Goal: Information Seeking & Learning: Learn about a topic

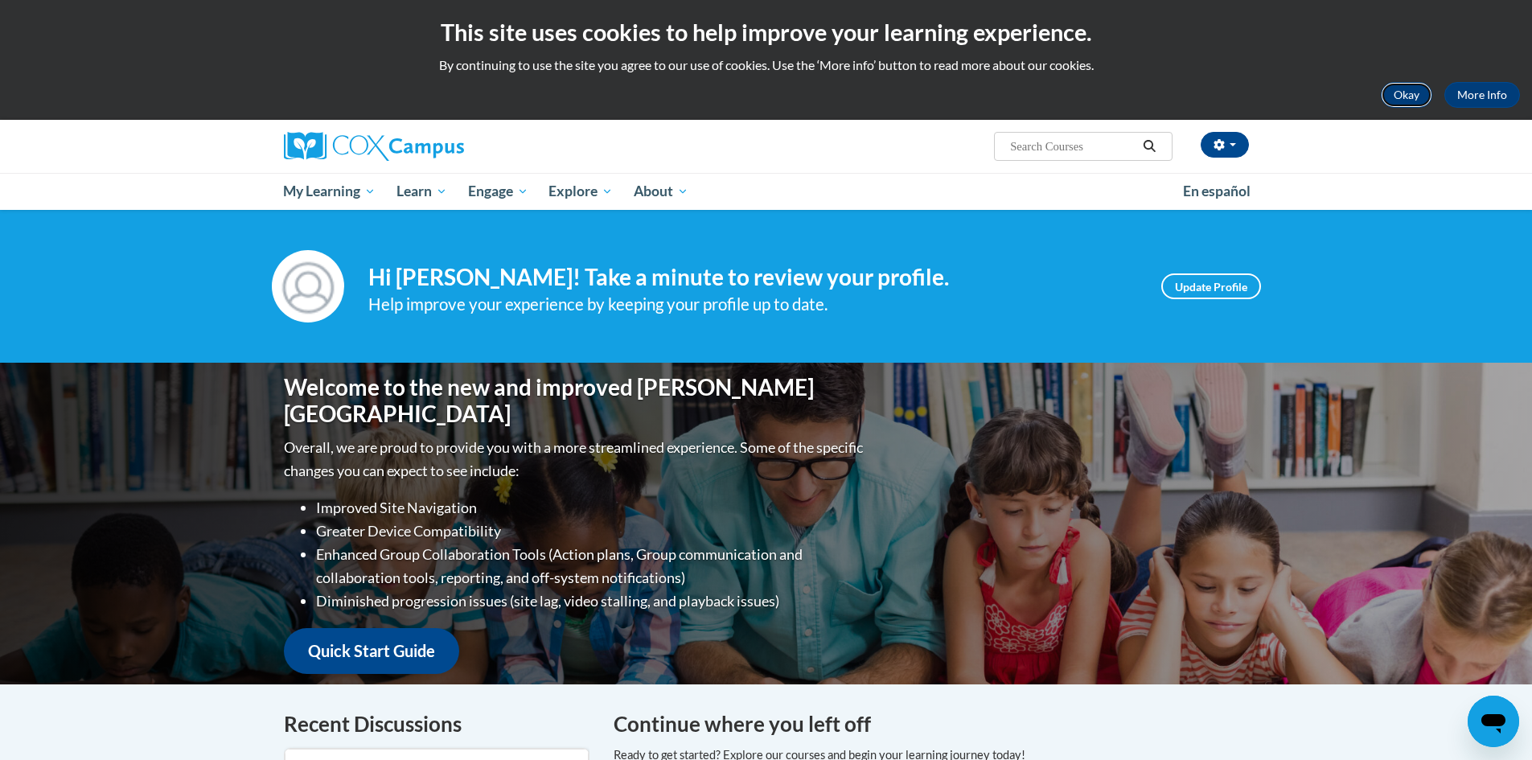
click at [1419, 93] on button "Okay" at bounding box center [1406, 95] width 51 height 26
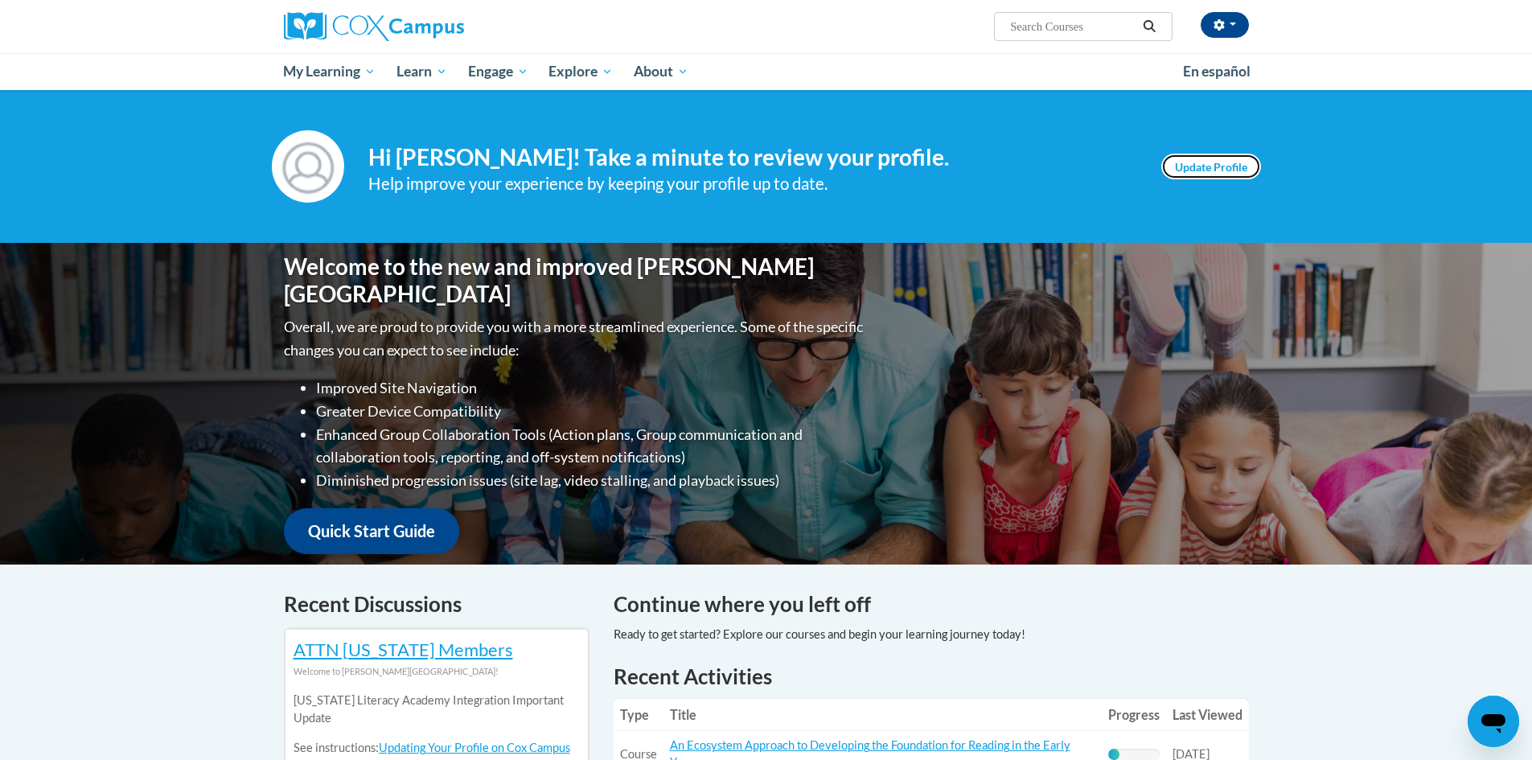
click at [1203, 173] on link "Update Profile" at bounding box center [1212, 167] width 100 height 26
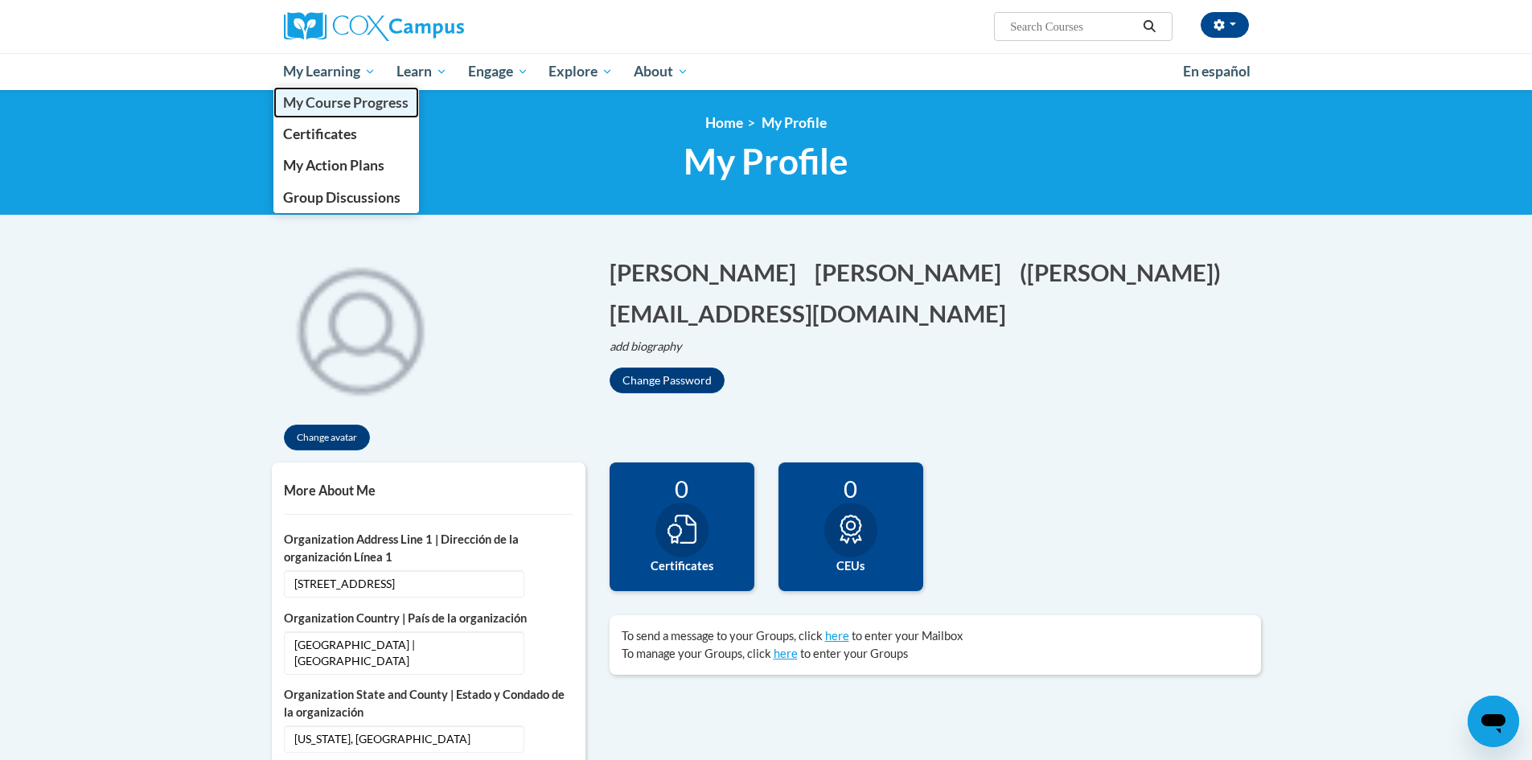
click at [327, 100] on span "My Course Progress" at bounding box center [345, 102] width 125 height 17
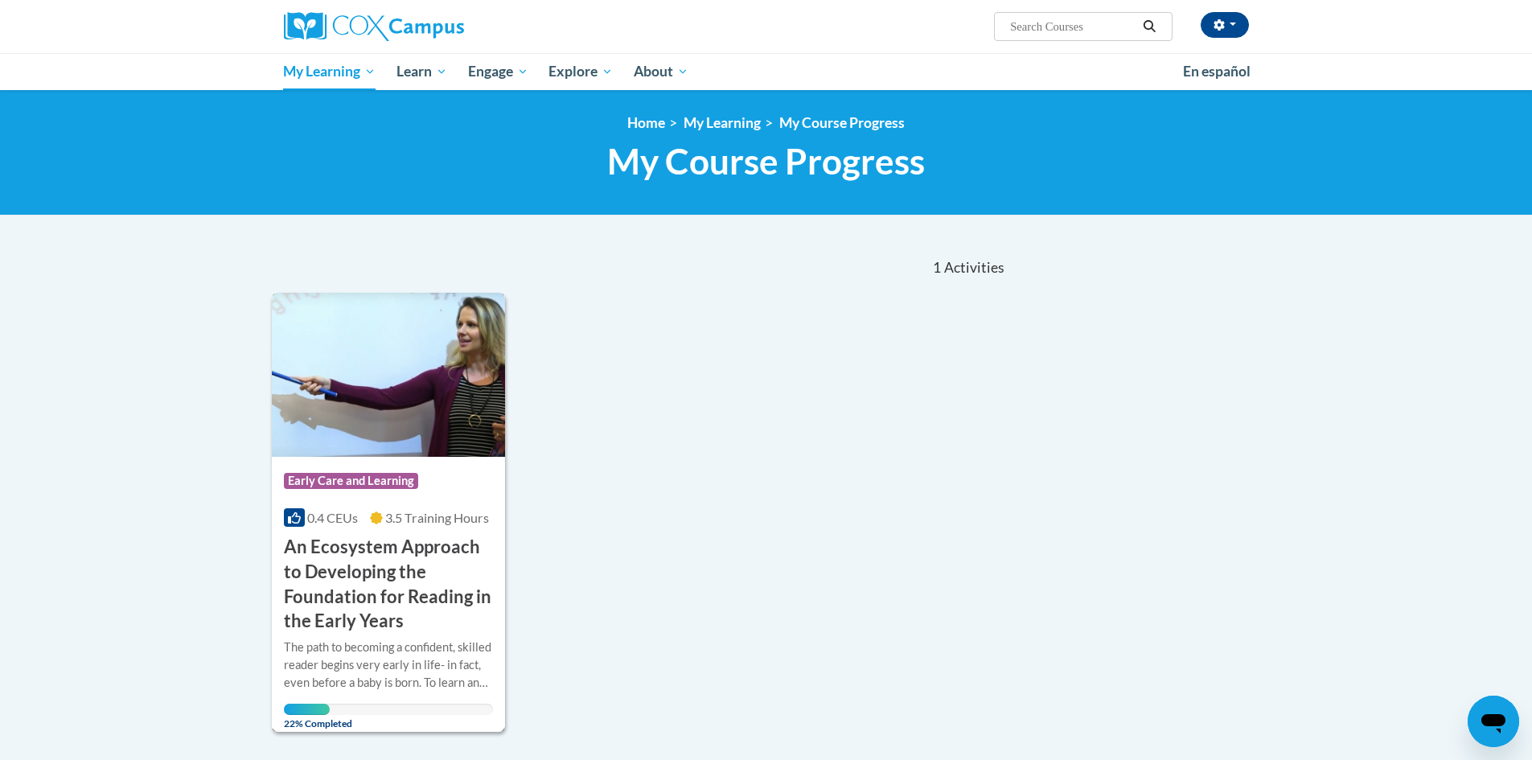
click at [383, 390] on img at bounding box center [389, 375] width 234 height 164
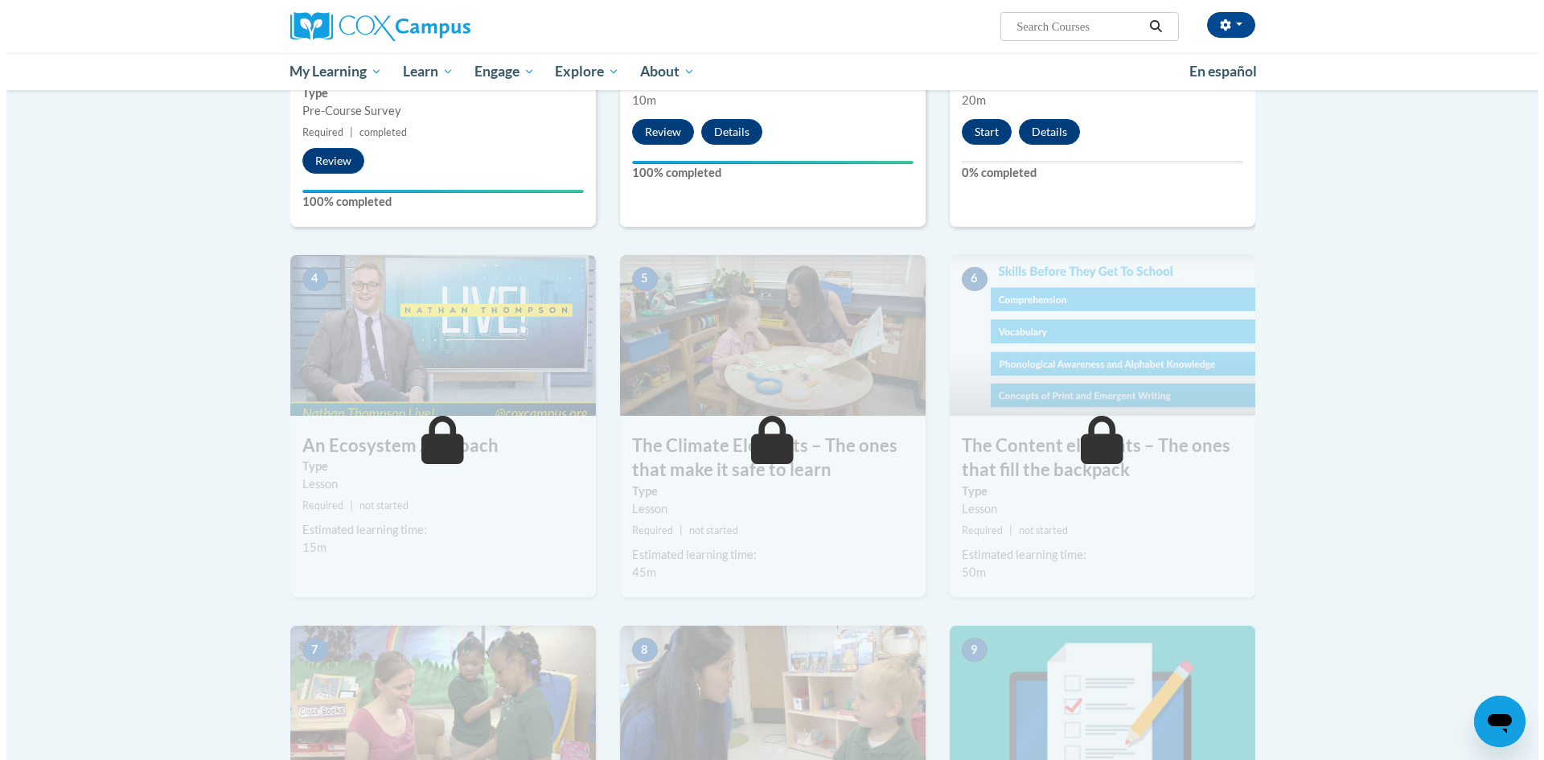
scroll to position [402, 0]
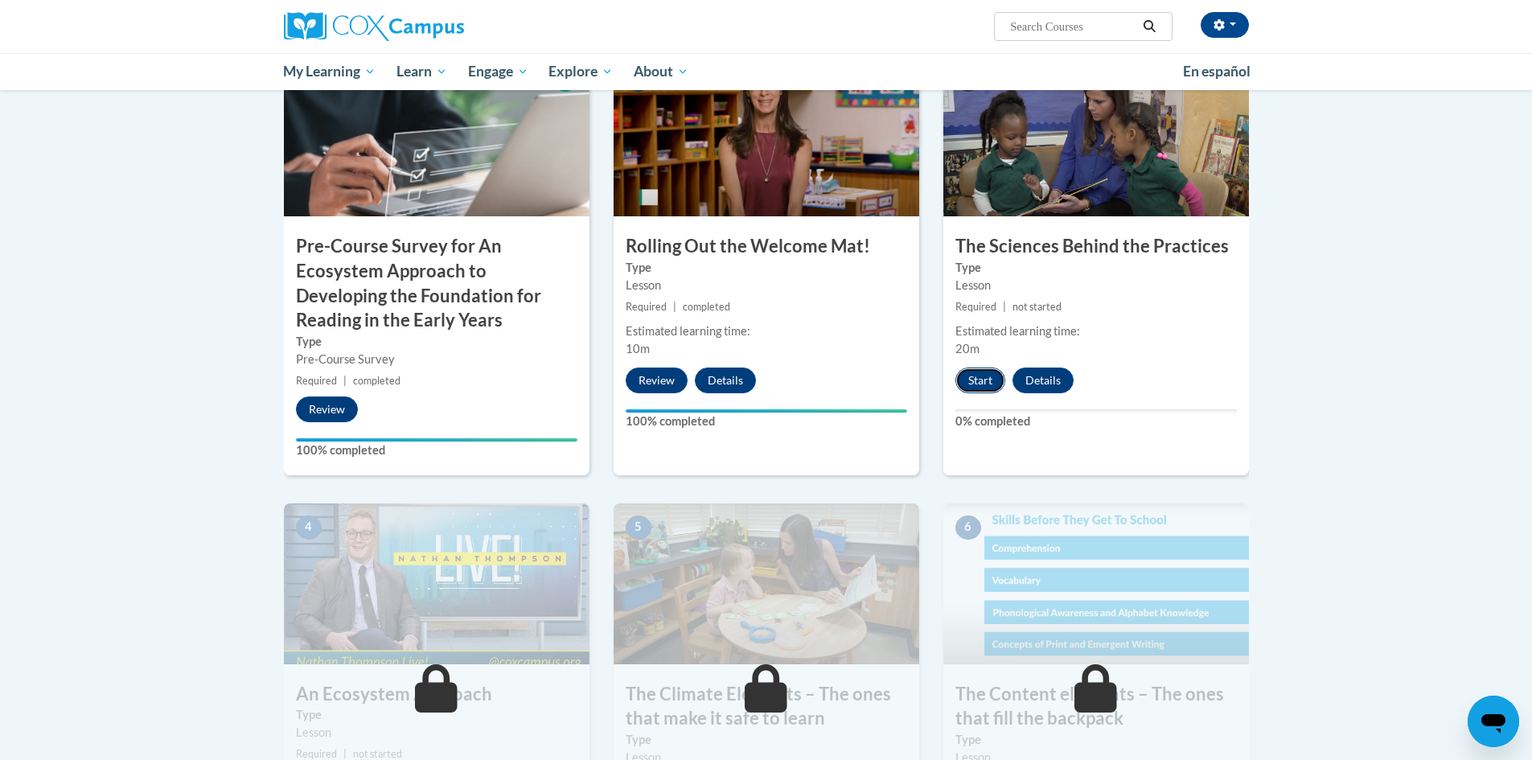
click at [975, 379] on button "Start" at bounding box center [981, 381] width 50 height 26
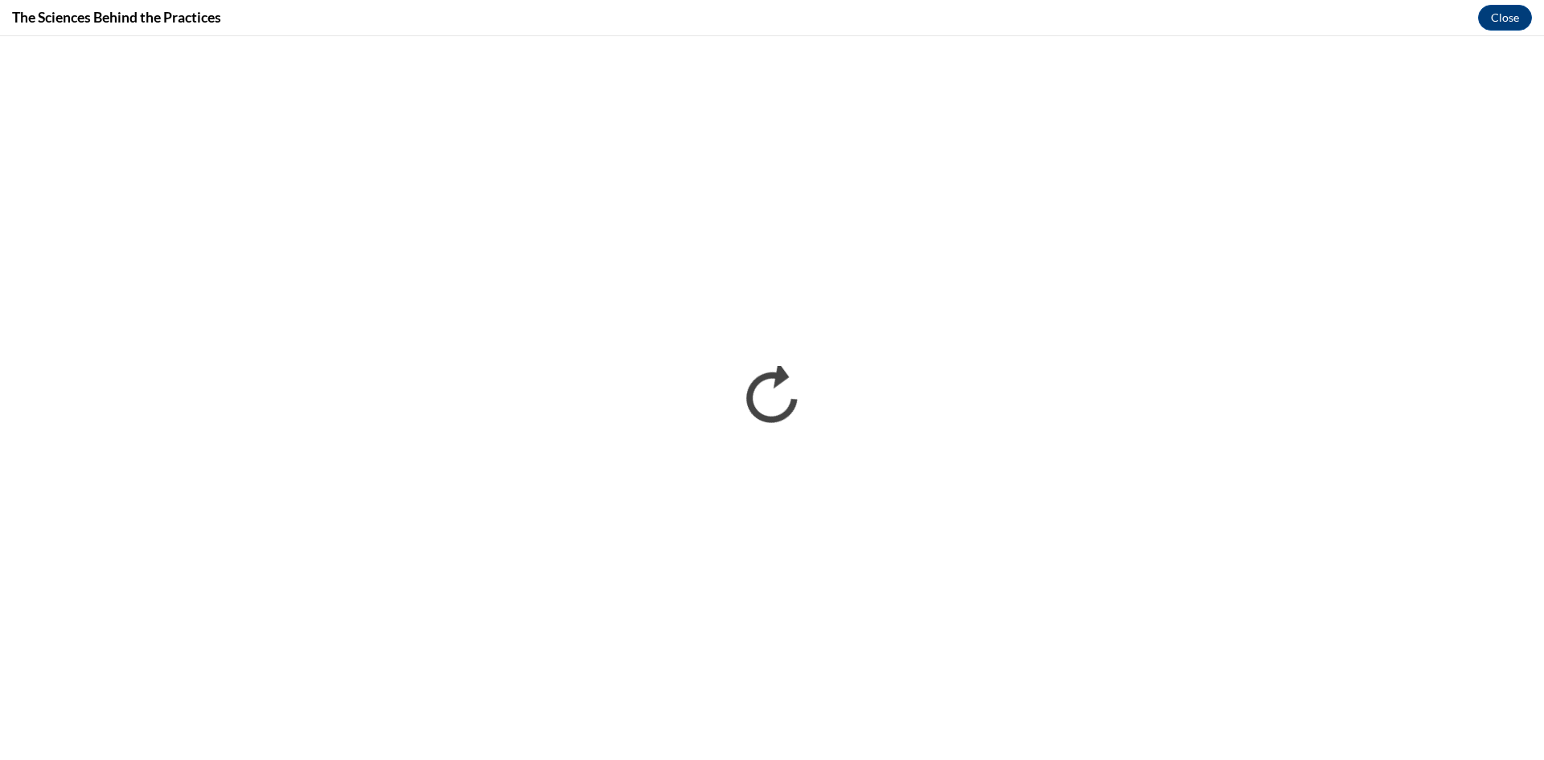
scroll to position [0, 0]
